Goal: Information Seeking & Learning: Learn about a topic

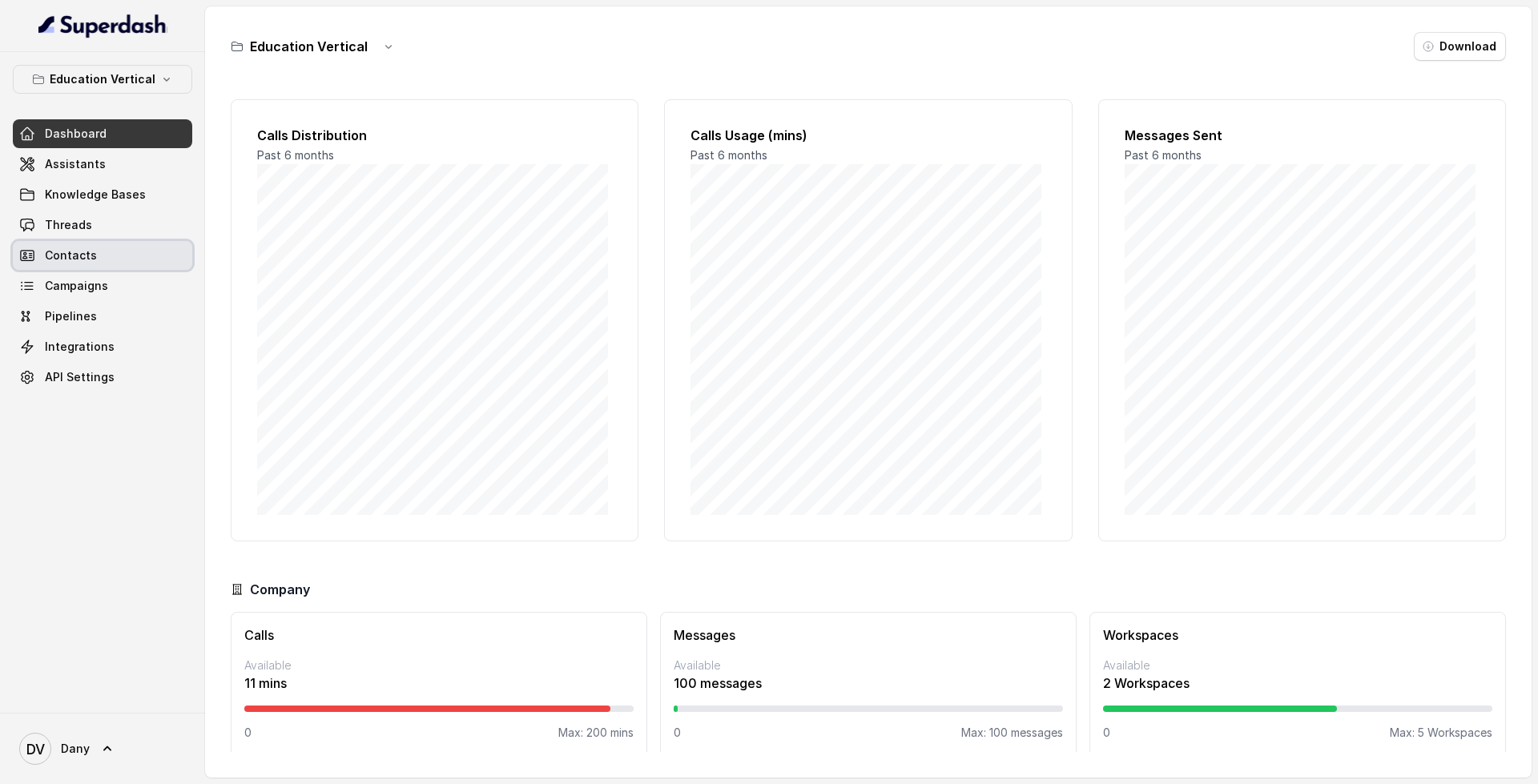
click at [120, 259] on link "Contacts" at bounding box center [102, 255] width 179 height 28
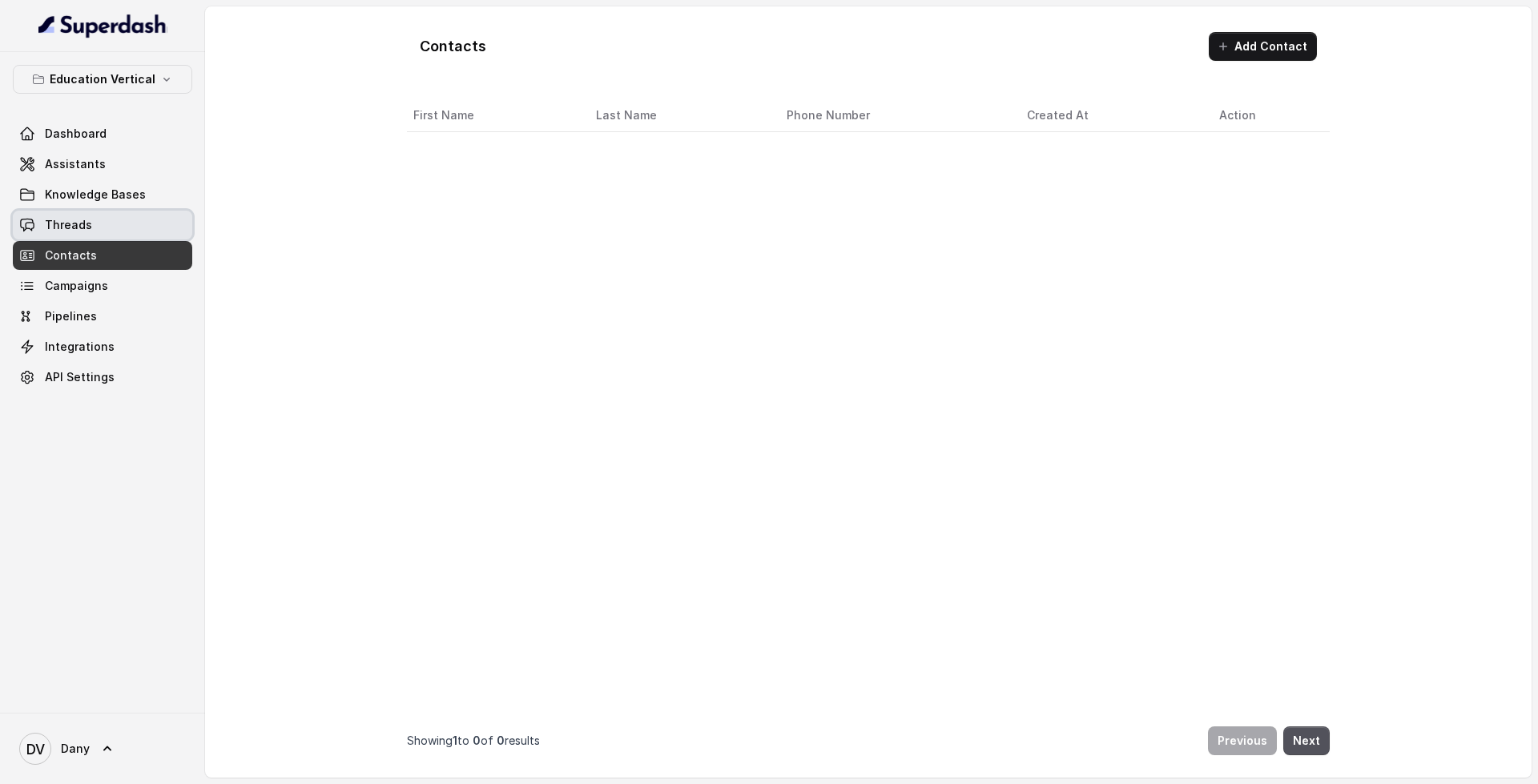
click at [137, 226] on link "Threads" at bounding box center [102, 225] width 179 height 28
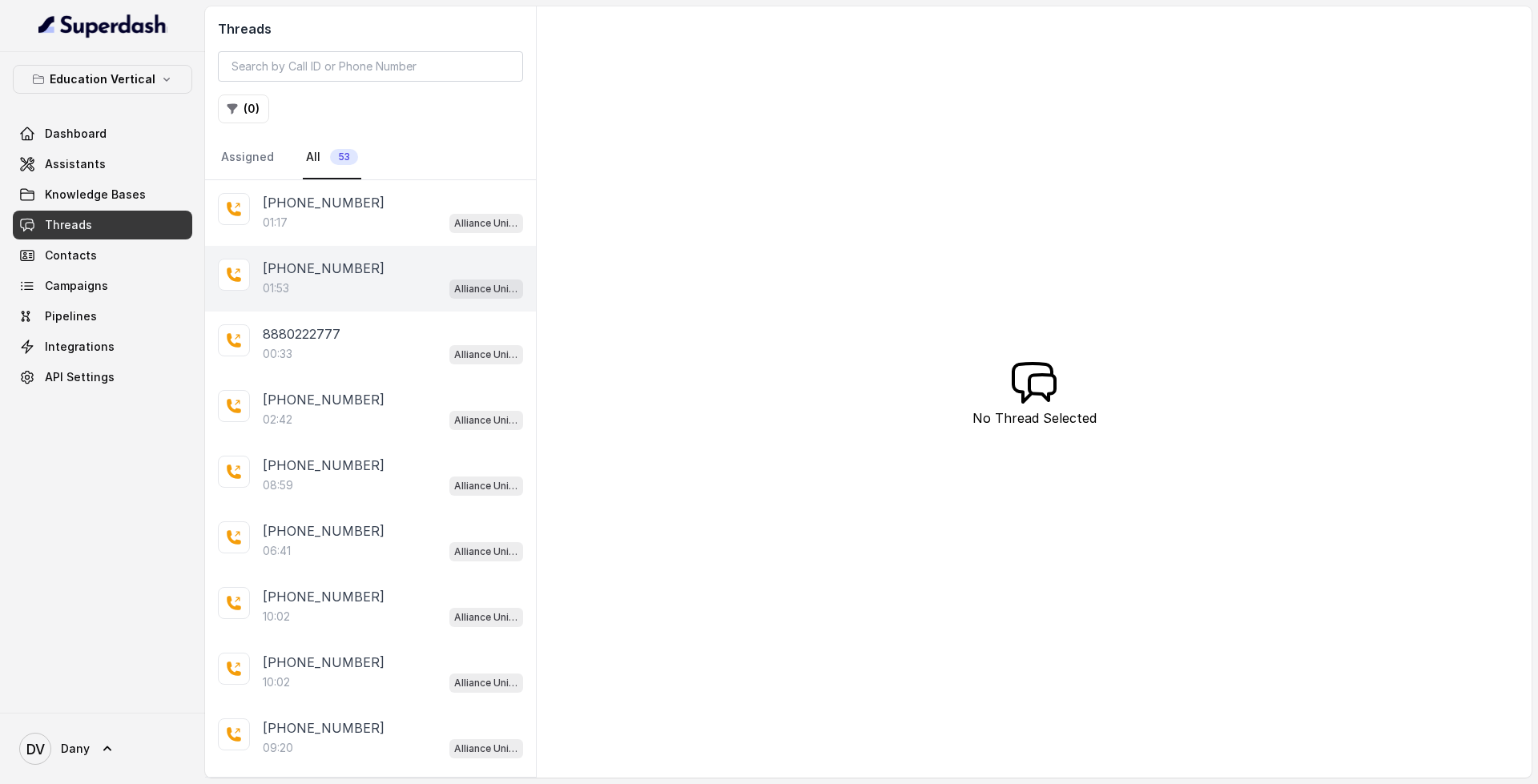
click at [302, 291] on div "01:53 Alliance University - Outbound Call Assistant" at bounding box center [393, 288] width 260 height 21
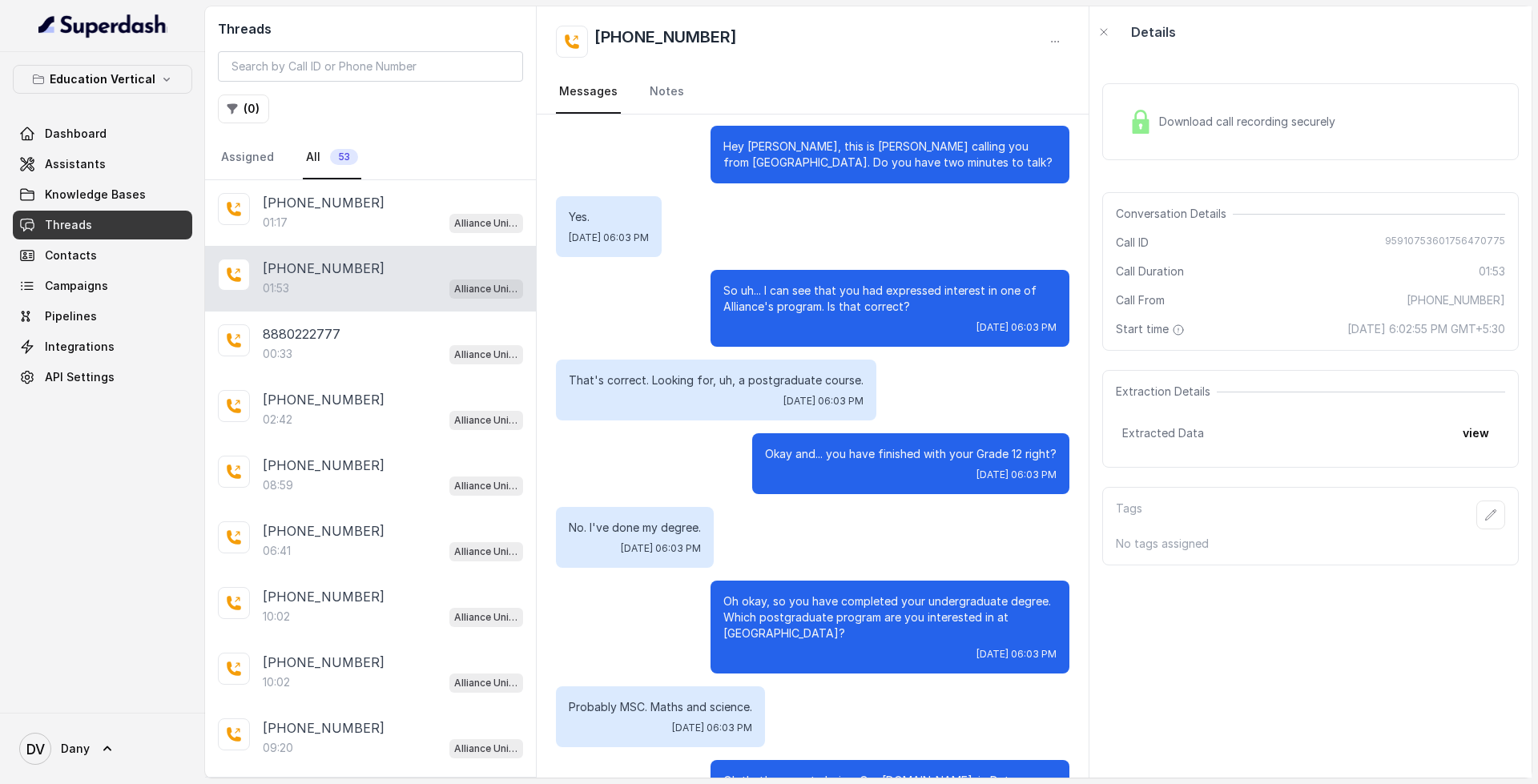
scroll to position [9, 0]
click at [1470, 436] on button "view" at bounding box center [1475, 433] width 46 height 28
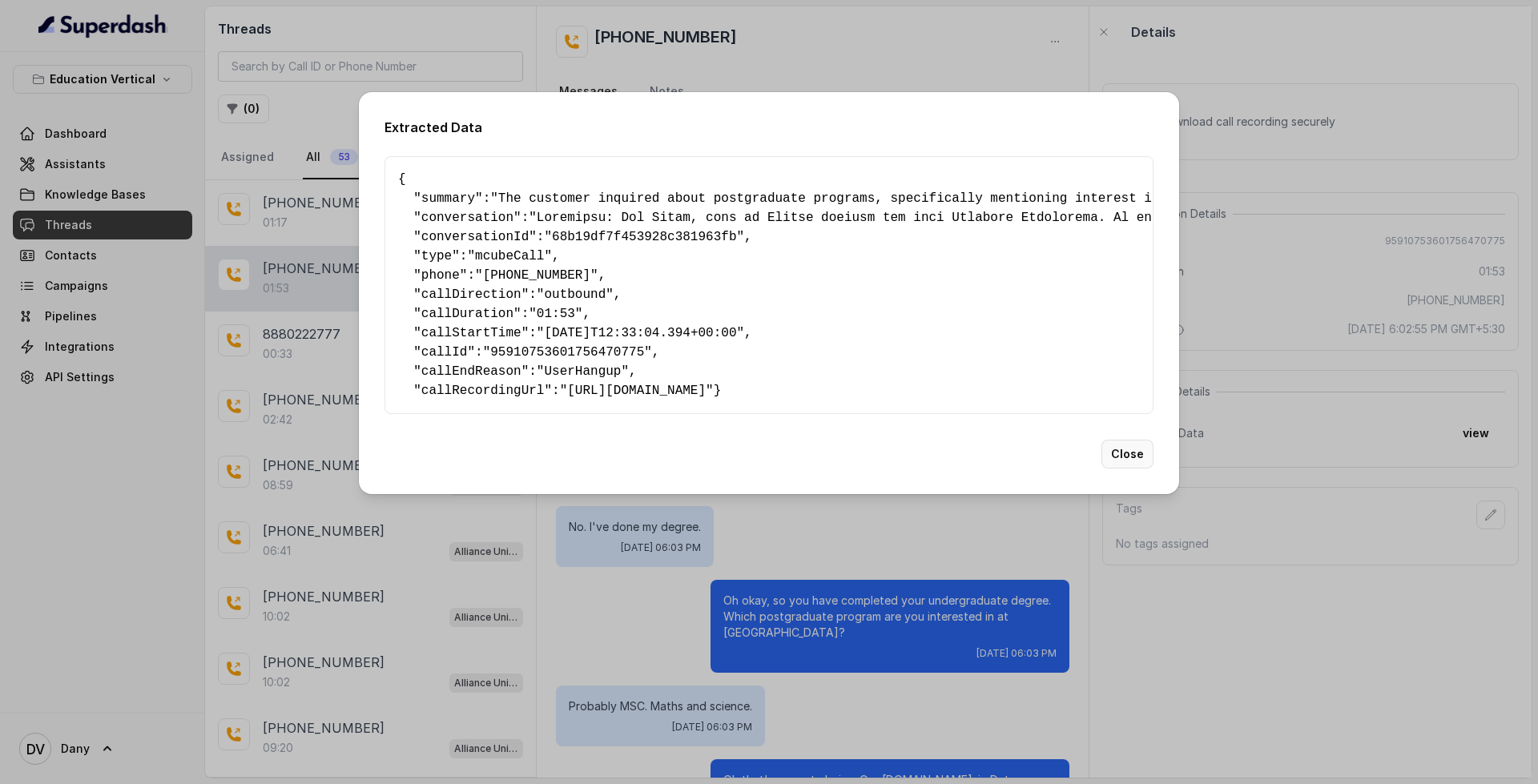
click at [1129, 468] on button "Close" at bounding box center [1126, 454] width 52 height 28
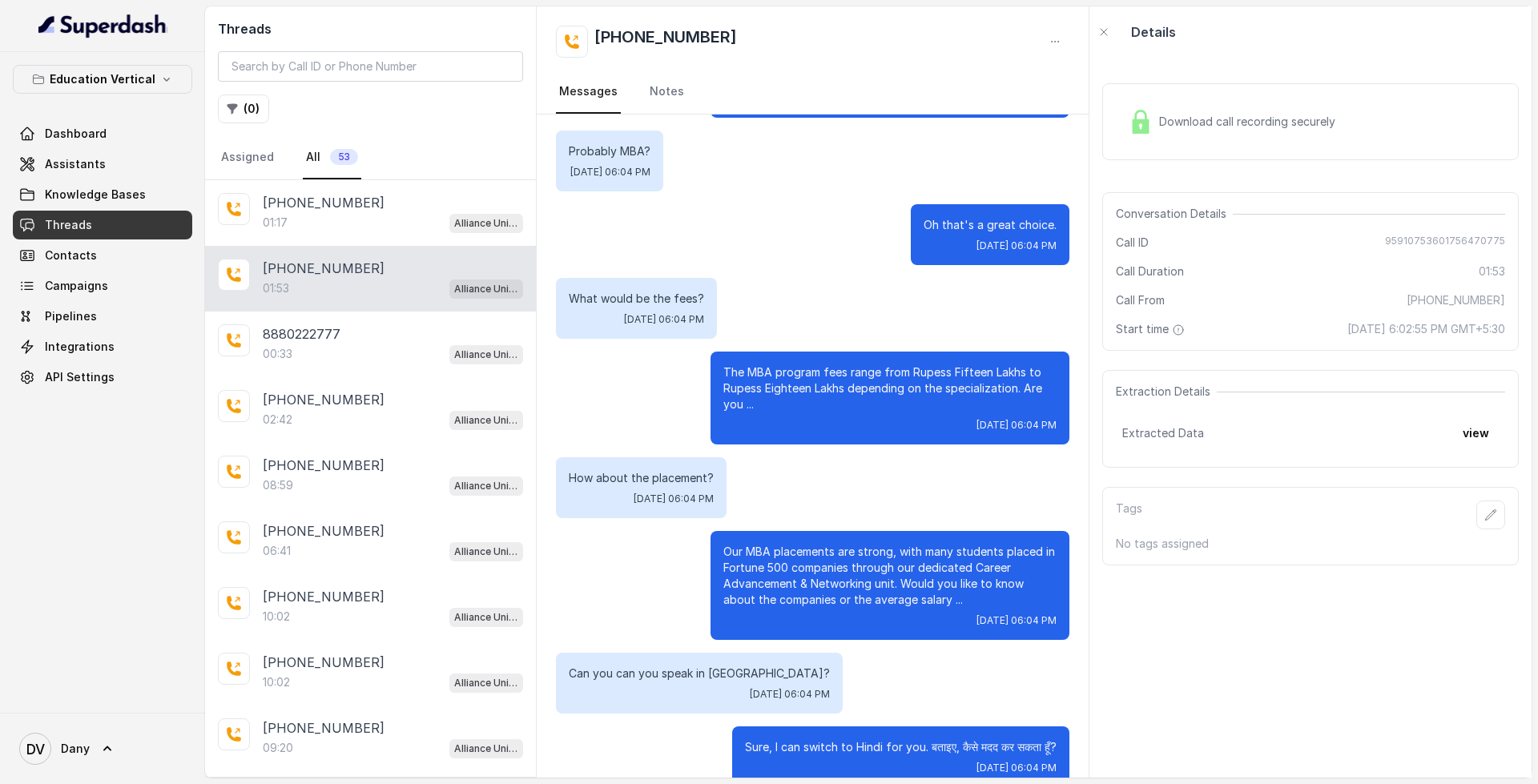
scroll to position [1115, 0]
